Goal: Task Accomplishment & Management: Manage account settings

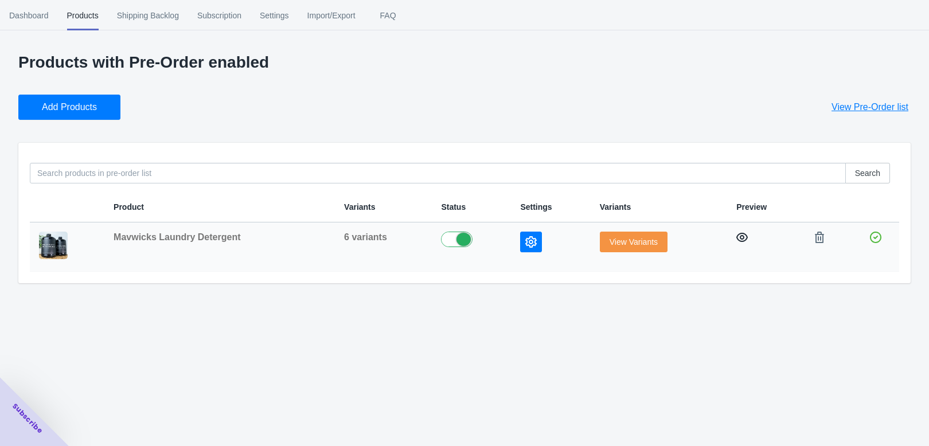
click at [736, 242] on icon "button" at bounding box center [741, 237] width 11 height 9
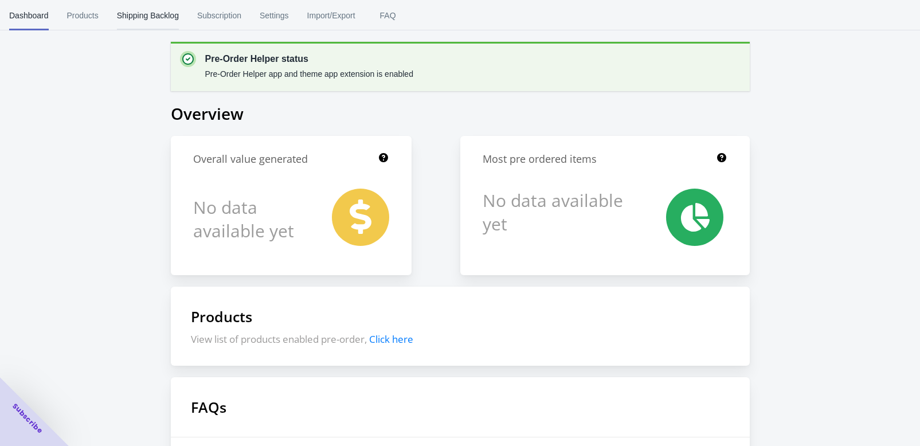
click at [179, 20] on span "Shipping Backlog" at bounding box center [148, 16] width 62 height 30
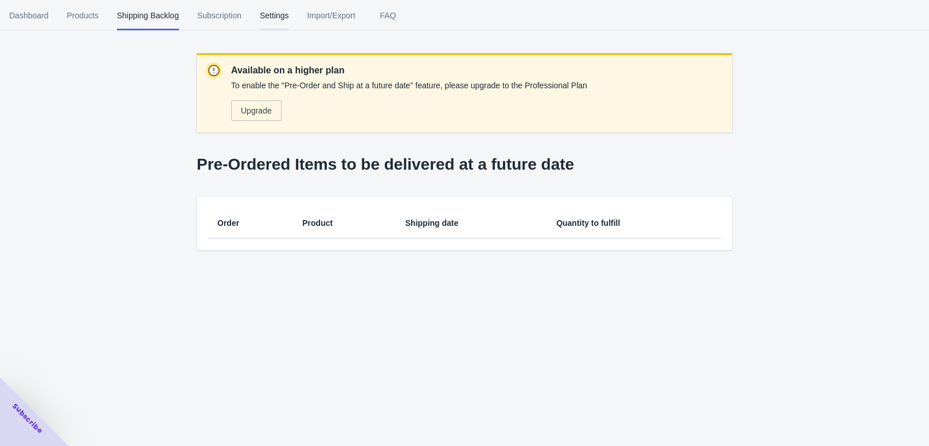
click at [289, 22] on span "Settings" at bounding box center [274, 16] width 29 height 30
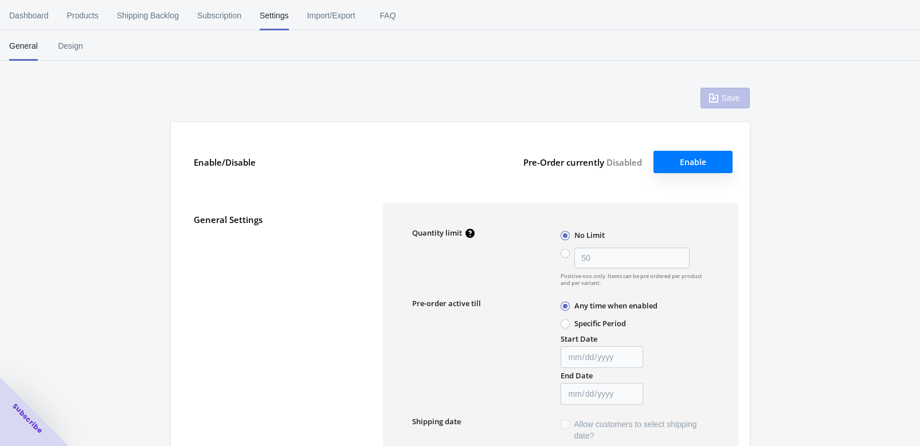
type input "50"
type textarea "Inventory level is <qty>. Some of the items will be pre-ordered."
type textarea "Only <qty> items left in stock."
type textarea "A maximum of <qty> products can be pre ordered."
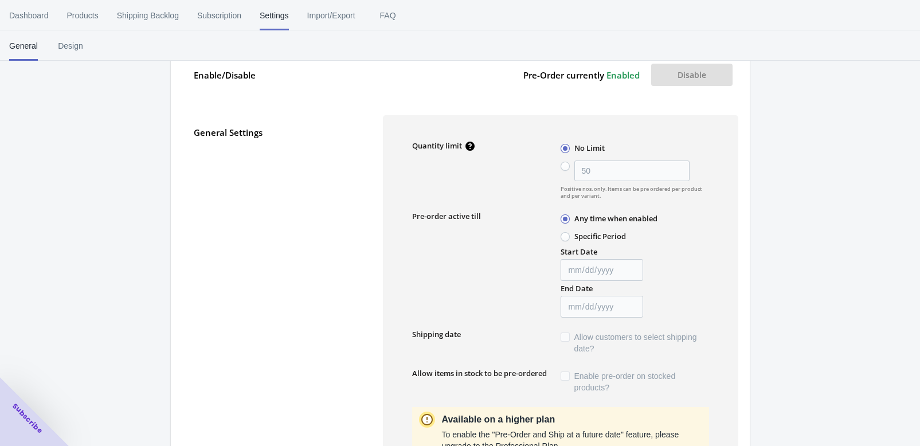
scroll to position [115, 0]
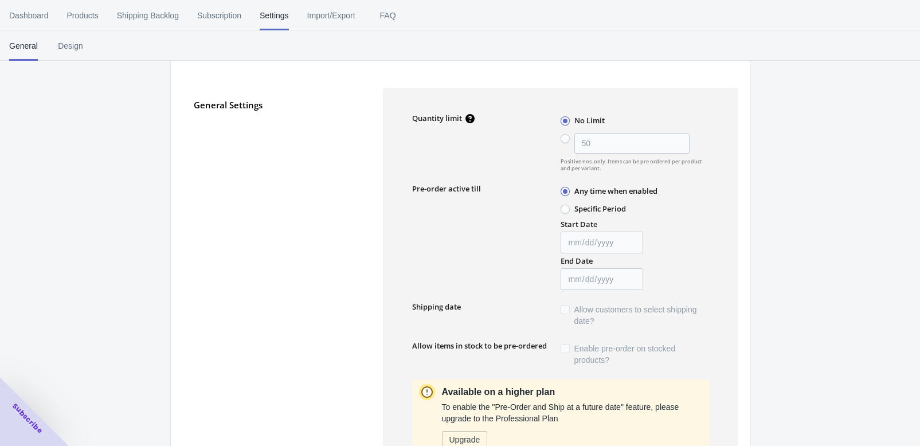
click at [570, 214] on span at bounding box center [565, 209] width 9 height 9
click at [564, 207] on input "Specific Period" at bounding box center [564, 206] width 1 height 1
radio input "true"
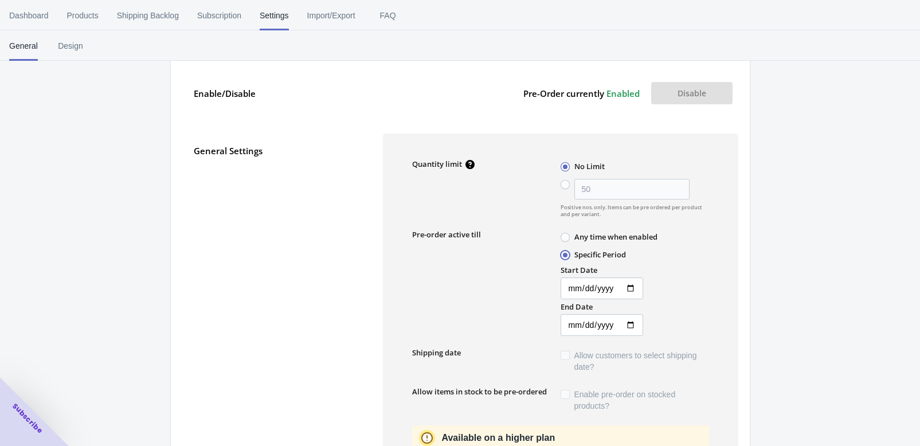
scroll to position [169, 0]
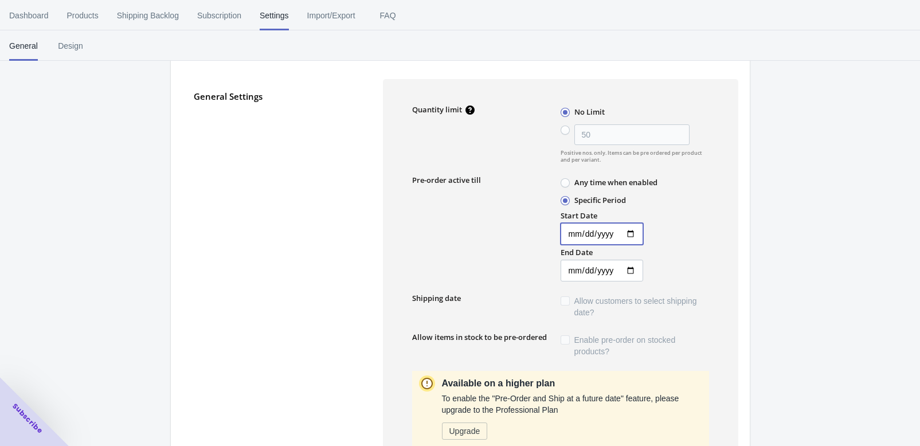
click at [643, 245] on input "Start Date" at bounding box center [602, 234] width 83 height 22
type input "2025-08-19"
click at [643, 282] on input "End Date" at bounding box center [602, 271] width 83 height 22
type input "2025-08-31"
click at [685, 282] on div "Start Date 2025-08-19 End Date 2025-08-31" at bounding box center [634, 244] width 151 height 73
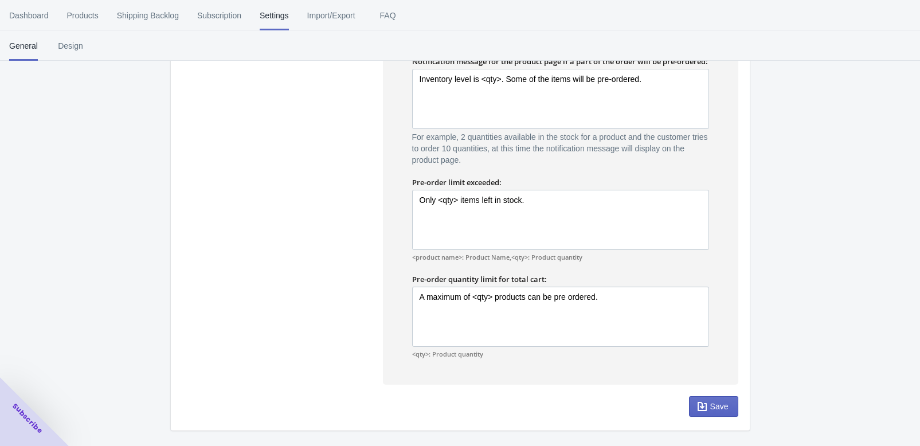
scroll to position [996, 0]
click at [697, 401] on icon "button" at bounding box center [702, 406] width 11 height 11
click at [85, 49] on span "Design" at bounding box center [70, 46] width 29 height 30
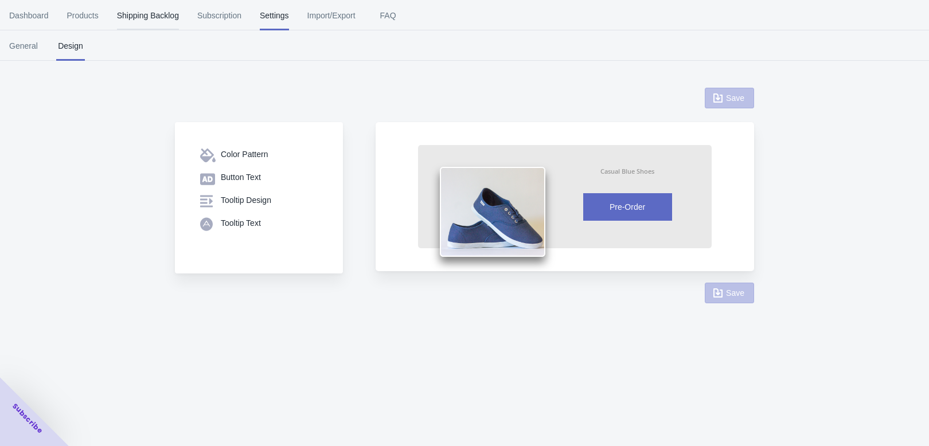
click at [177, 13] on span "Shipping Backlog" at bounding box center [148, 16] width 62 height 30
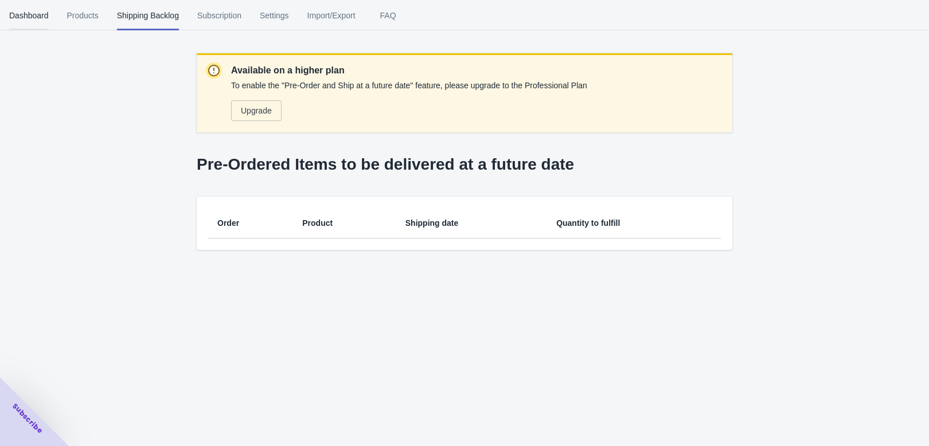
click at [34, 15] on span "Dashboard" at bounding box center [29, 16] width 40 height 30
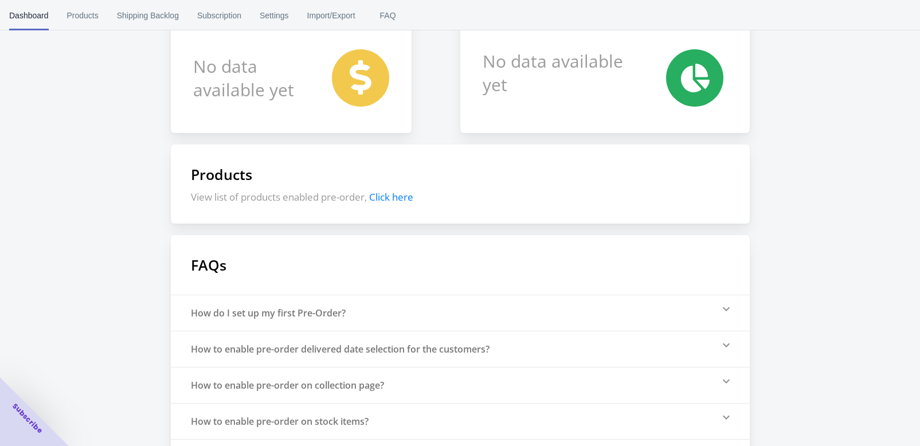
scroll to position [24, 0]
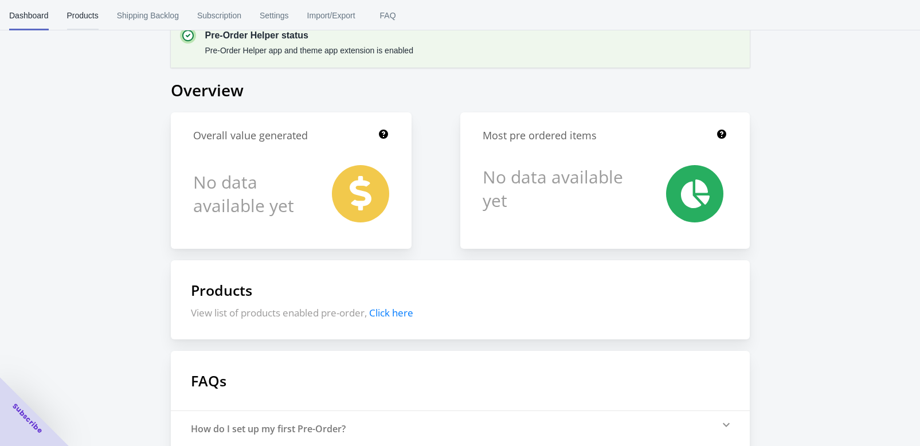
click at [99, 23] on span "Products" at bounding box center [83, 16] width 32 height 30
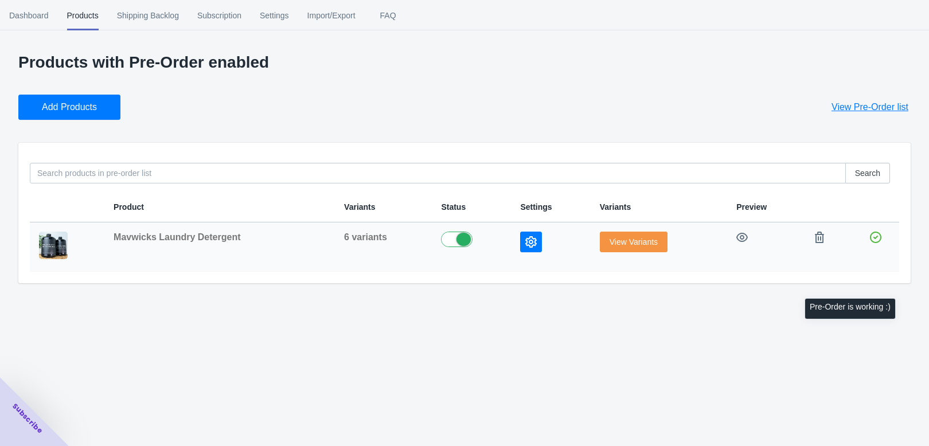
click at [870, 243] on icon at bounding box center [875, 237] width 11 height 11
click at [626, 252] on button "View Variants" at bounding box center [634, 242] width 68 height 21
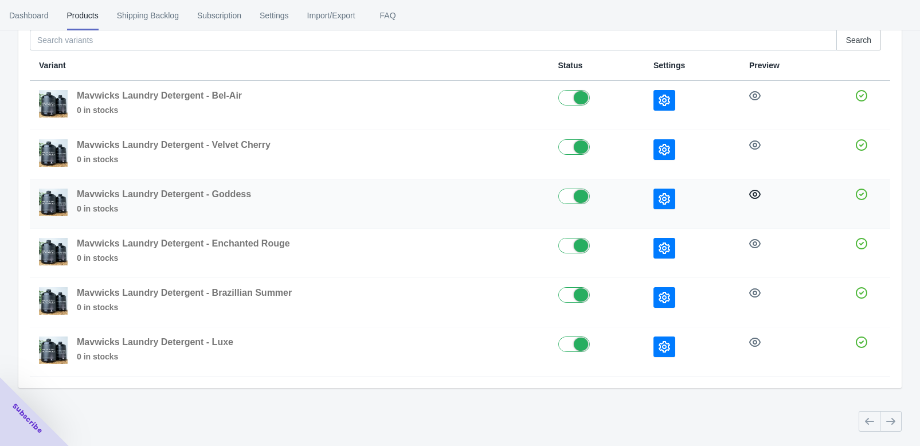
scroll to position [205, 0]
click at [659, 341] on icon "button" at bounding box center [664, 346] width 11 height 11
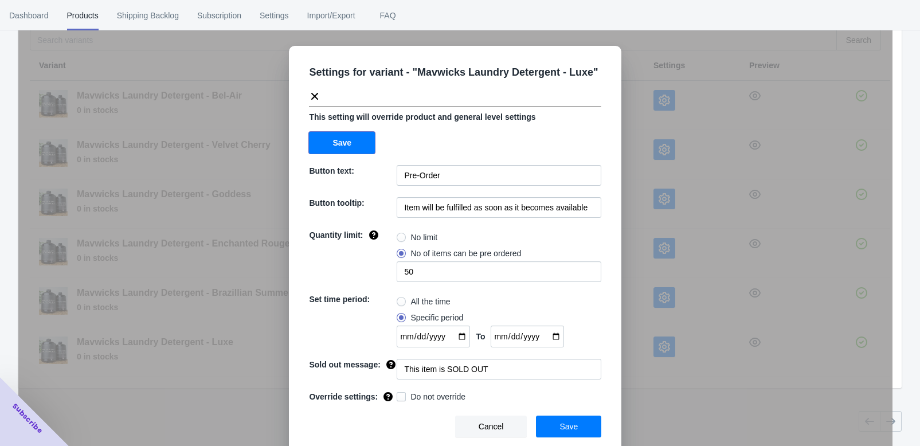
click at [372, 154] on button "Save" at bounding box center [342, 143] width 66 height 22
